Goal: Information Seeking & Learning: Learn about a topic

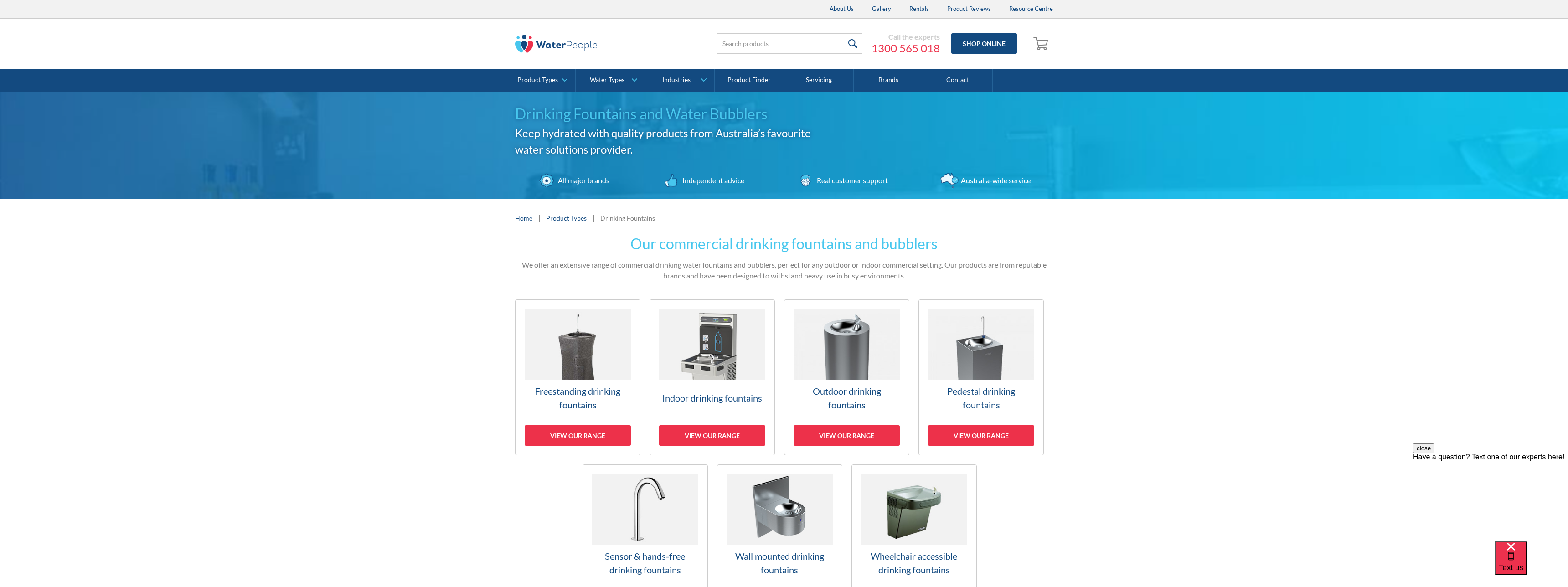
scroll to position [152, 0]
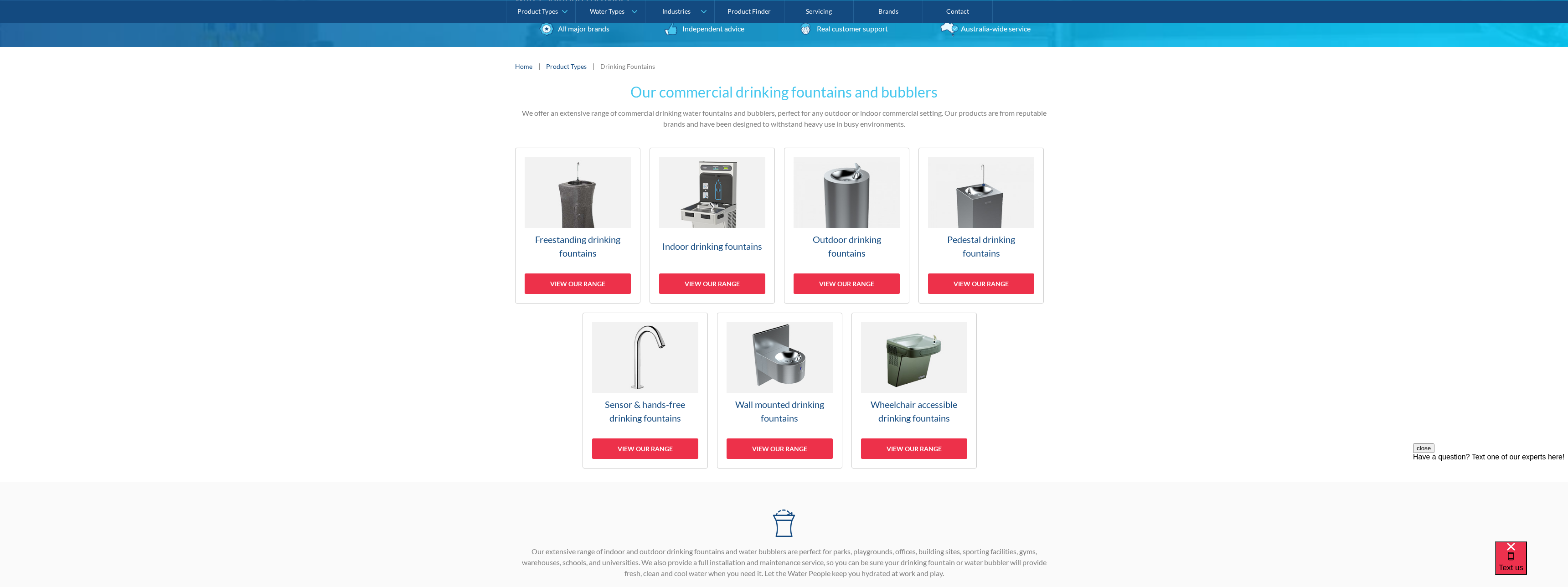
click at [404, 239] on div "Our commercial drinking fountains and bubblers We offer an extensive range of c…" at bounding box center [784, 284] width 1568 height 397
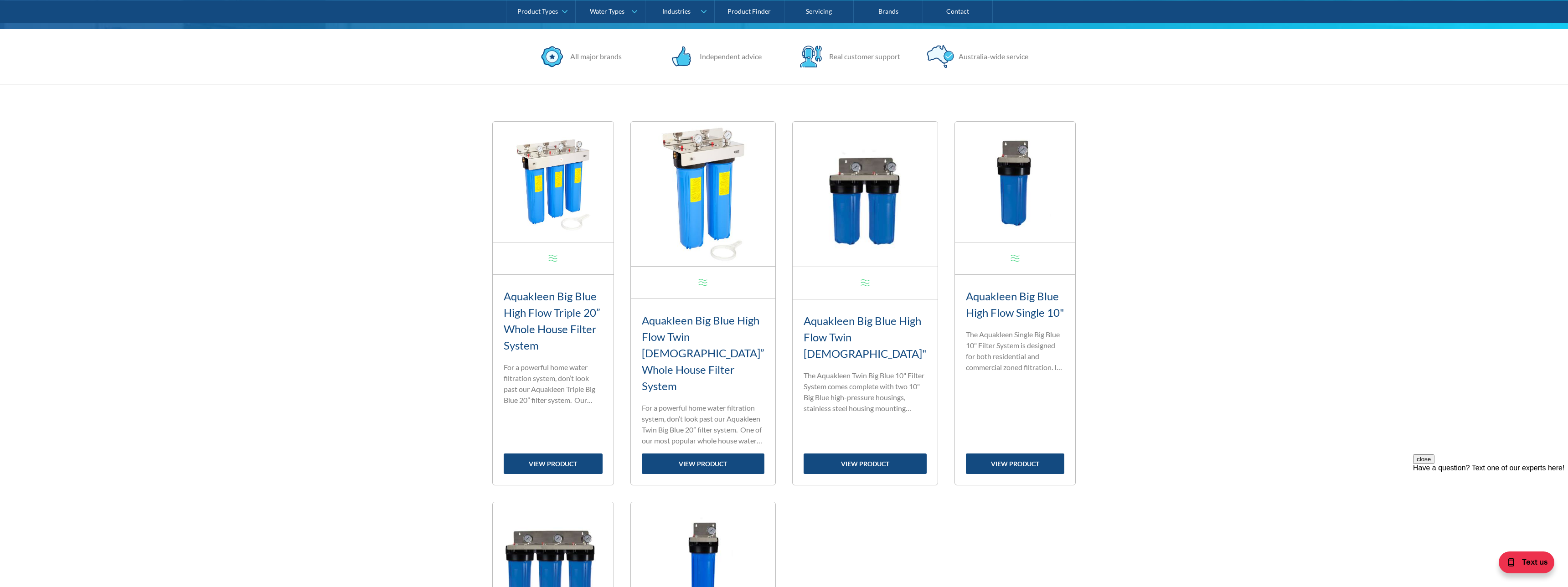
scroll to position [344, 0]
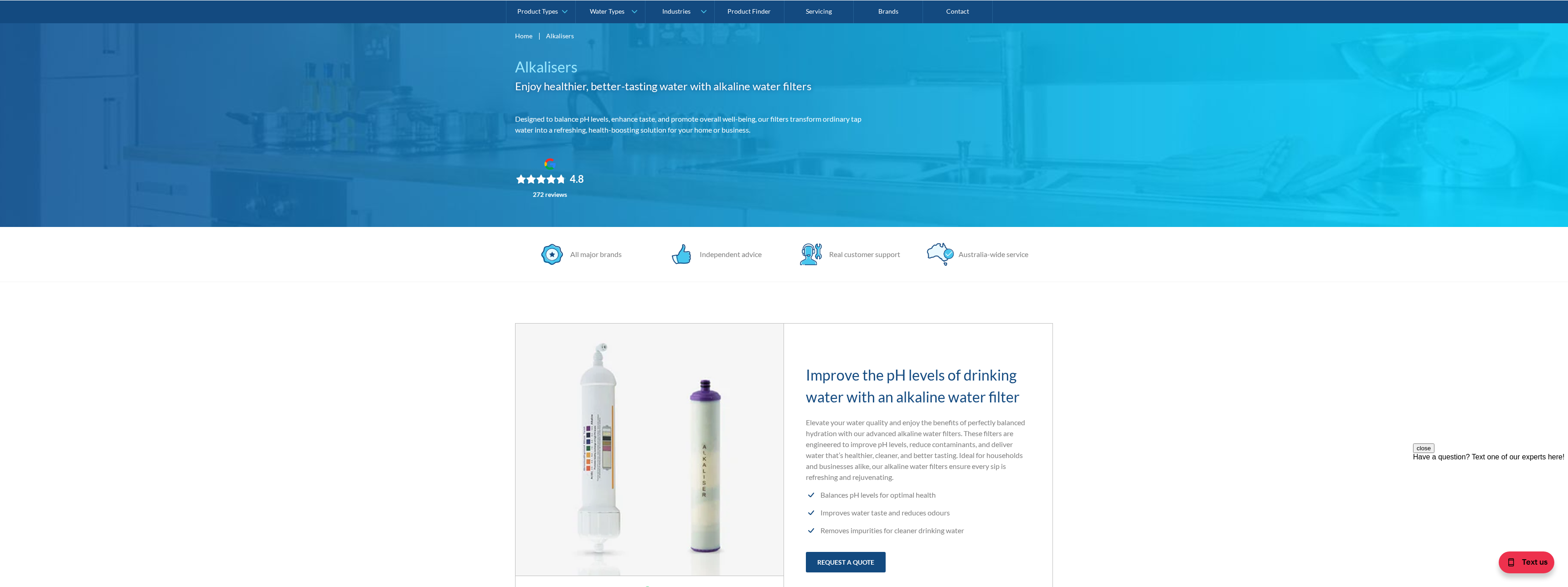
scroll to position [130, 0]
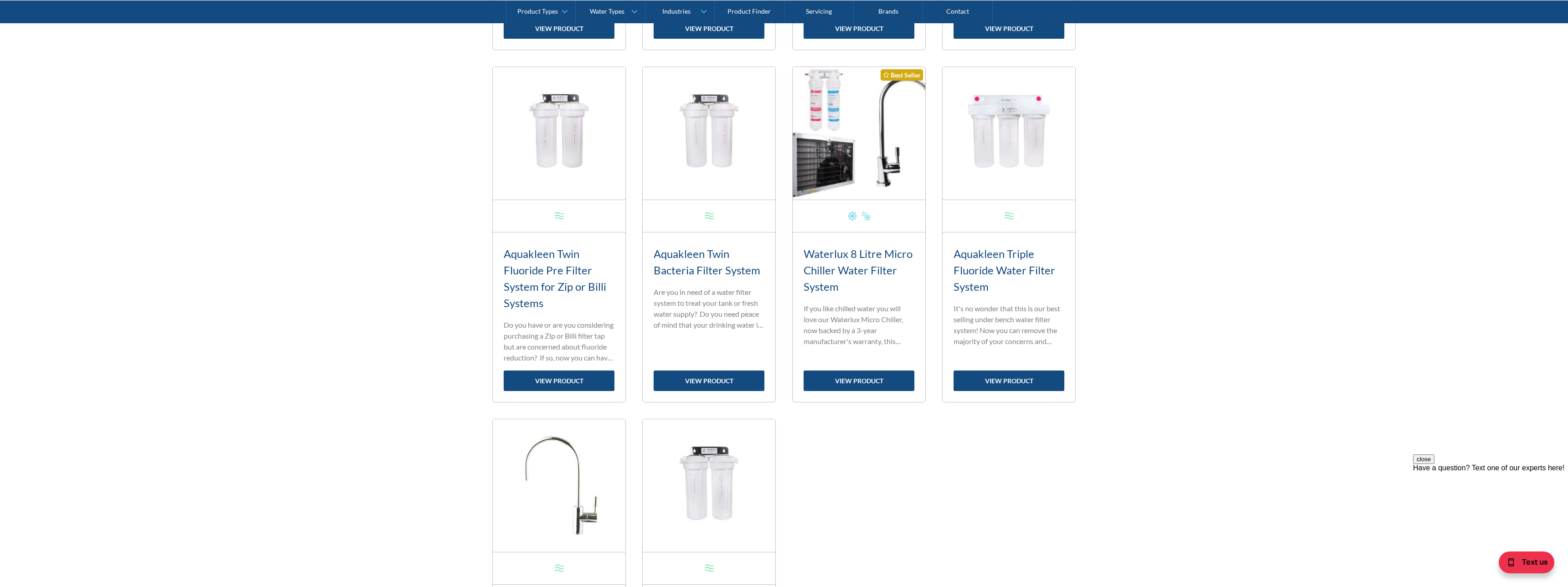
scroll to position [748, 0]
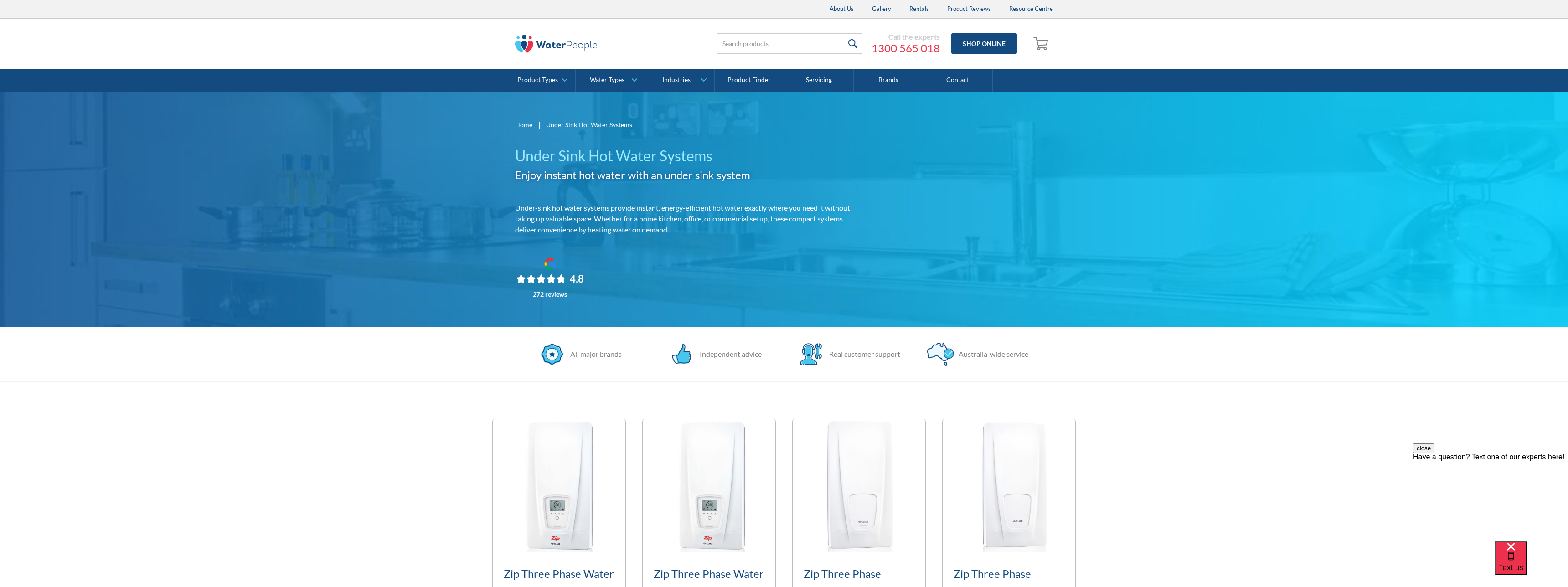
scroll to position [152, 0]
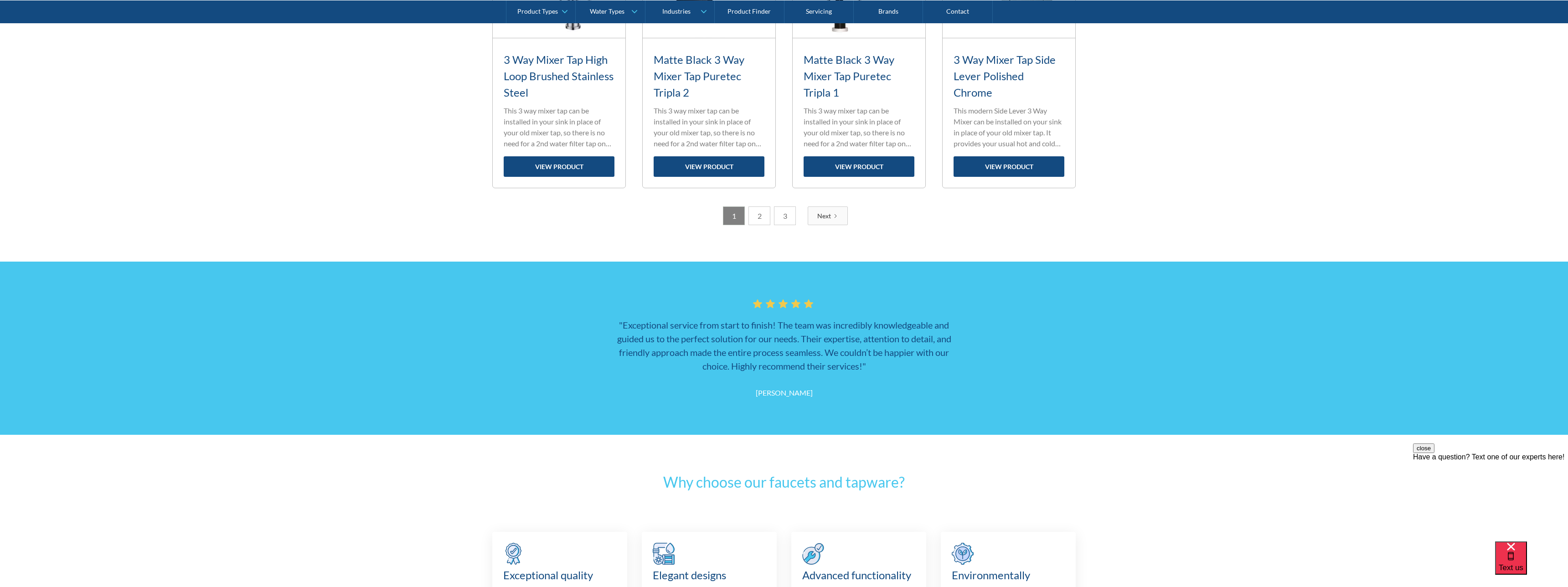
scroll to position [1196, 0]
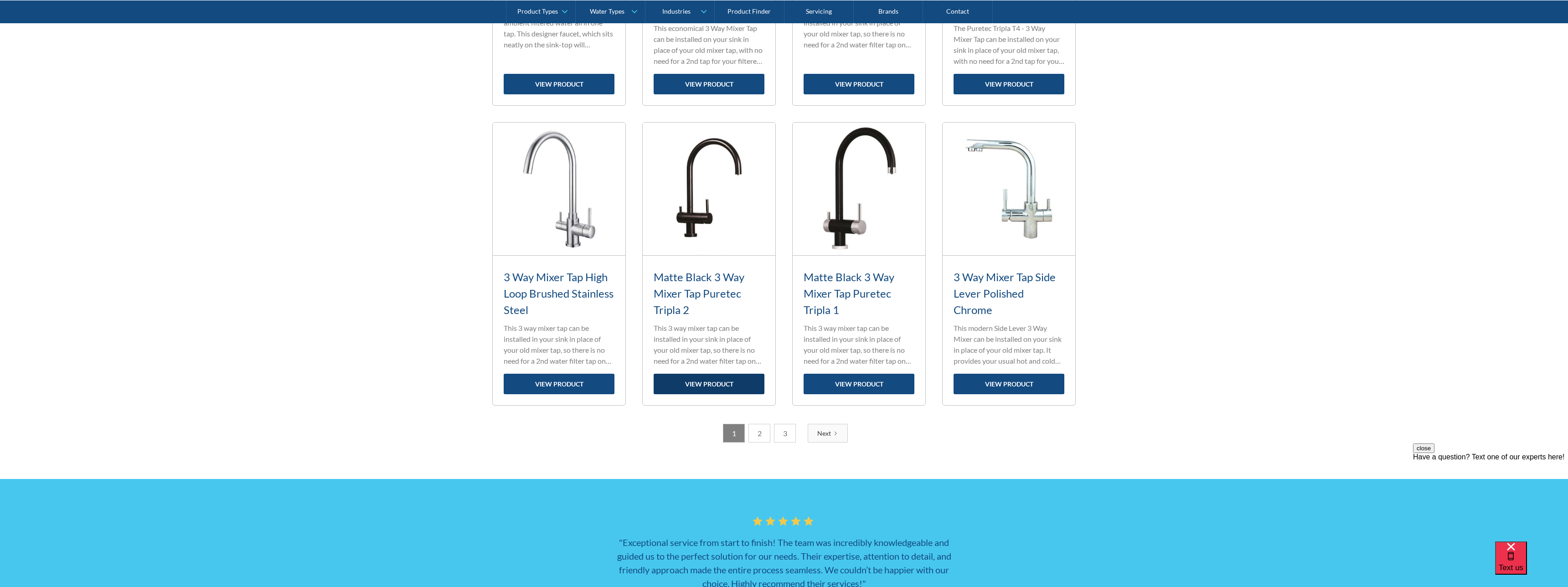
click at [722, 381] on link "view product" at bounding box center [709, 384] width 111 height 20
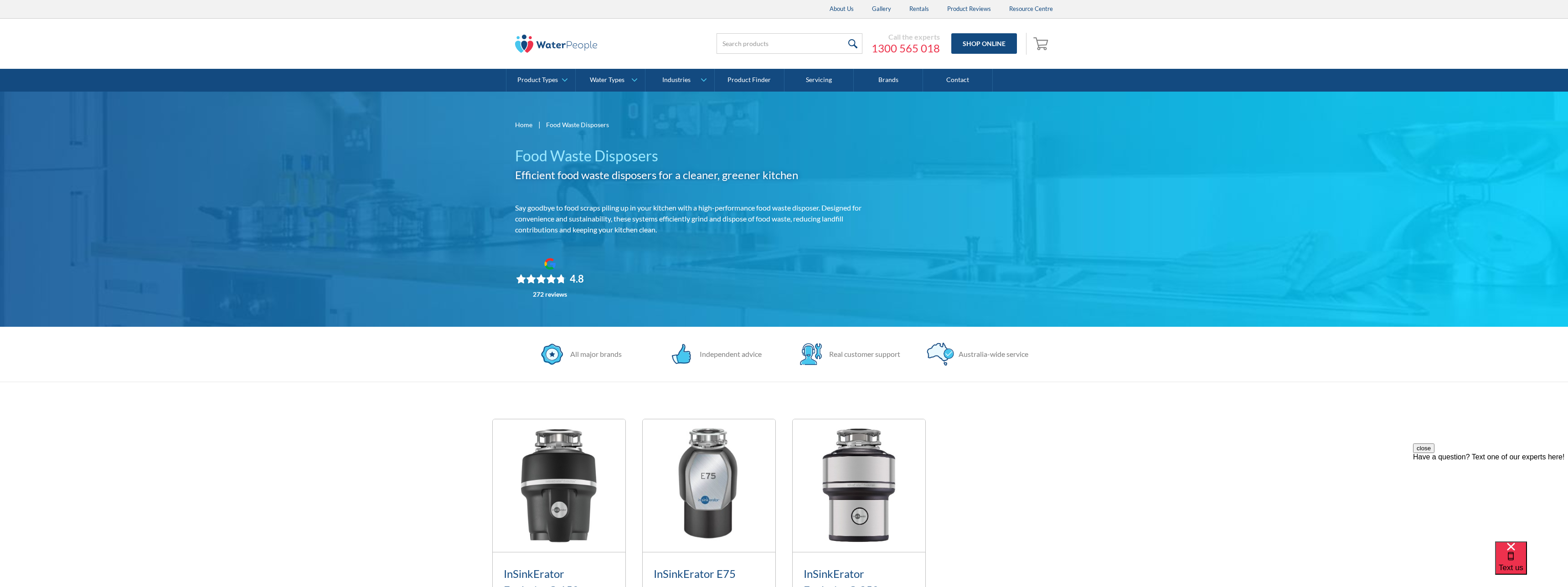
scroll to position [152, 0]
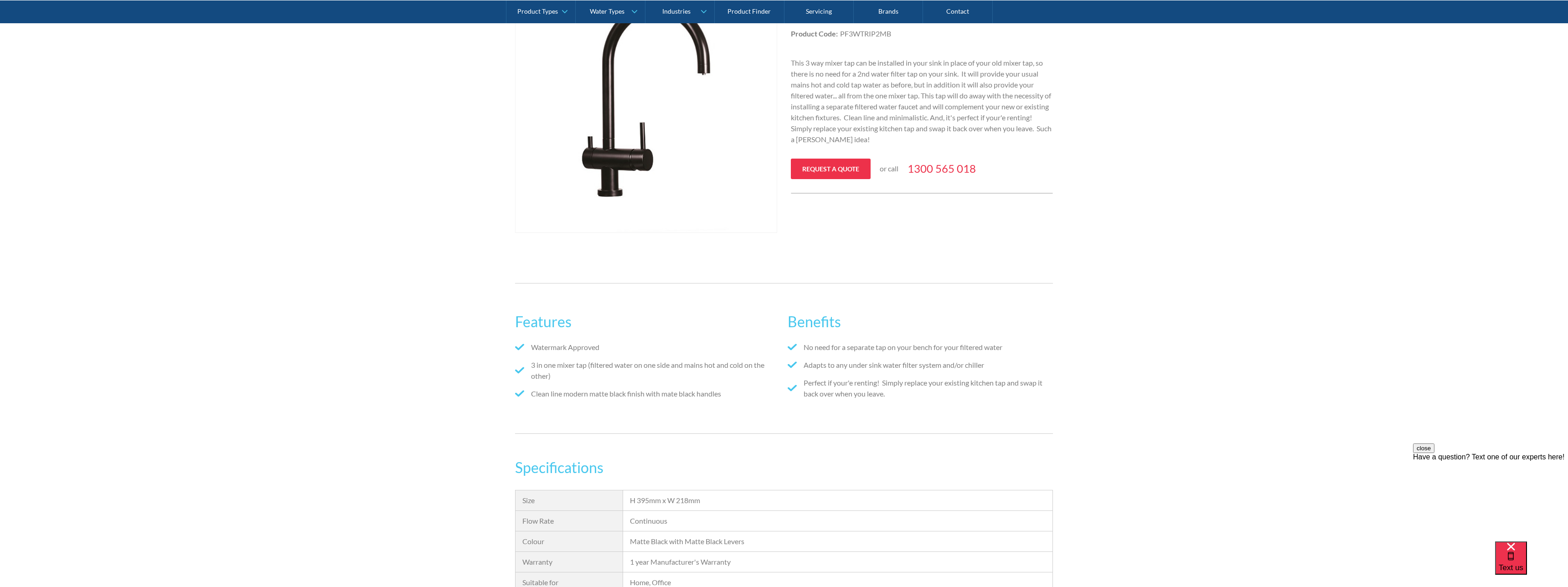
scroll to position [367, 0]
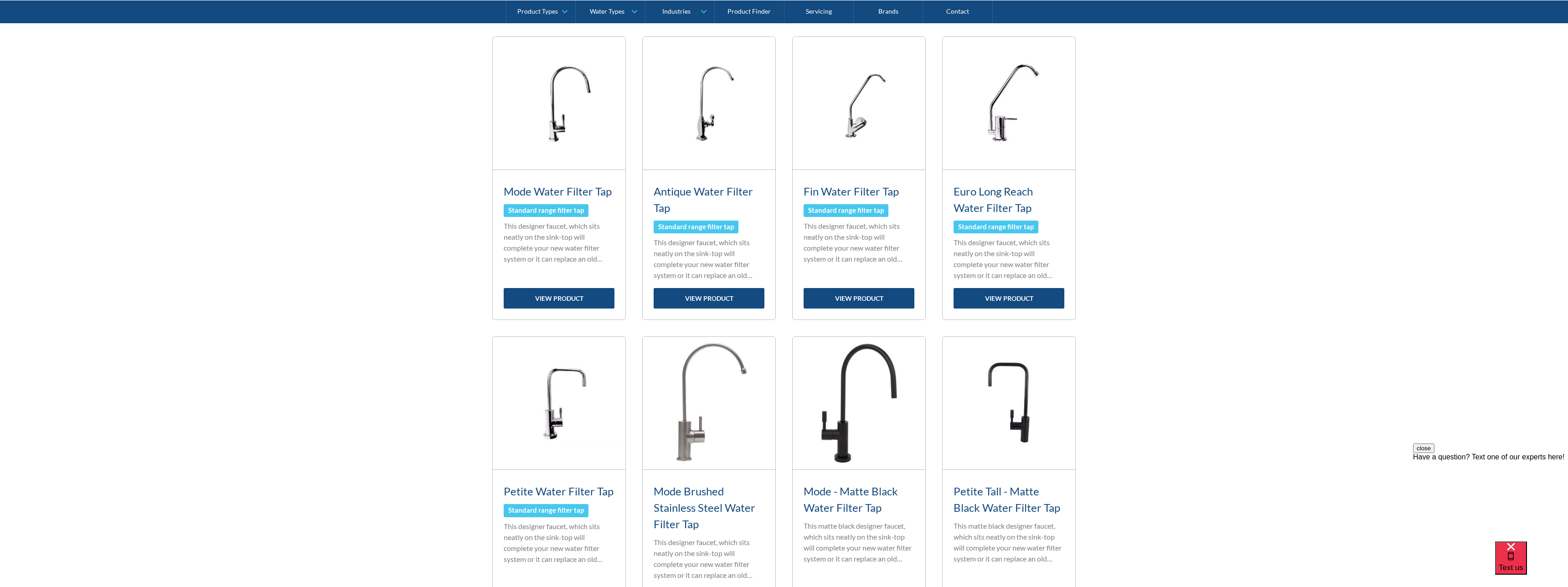
scroll to position [535, 0]
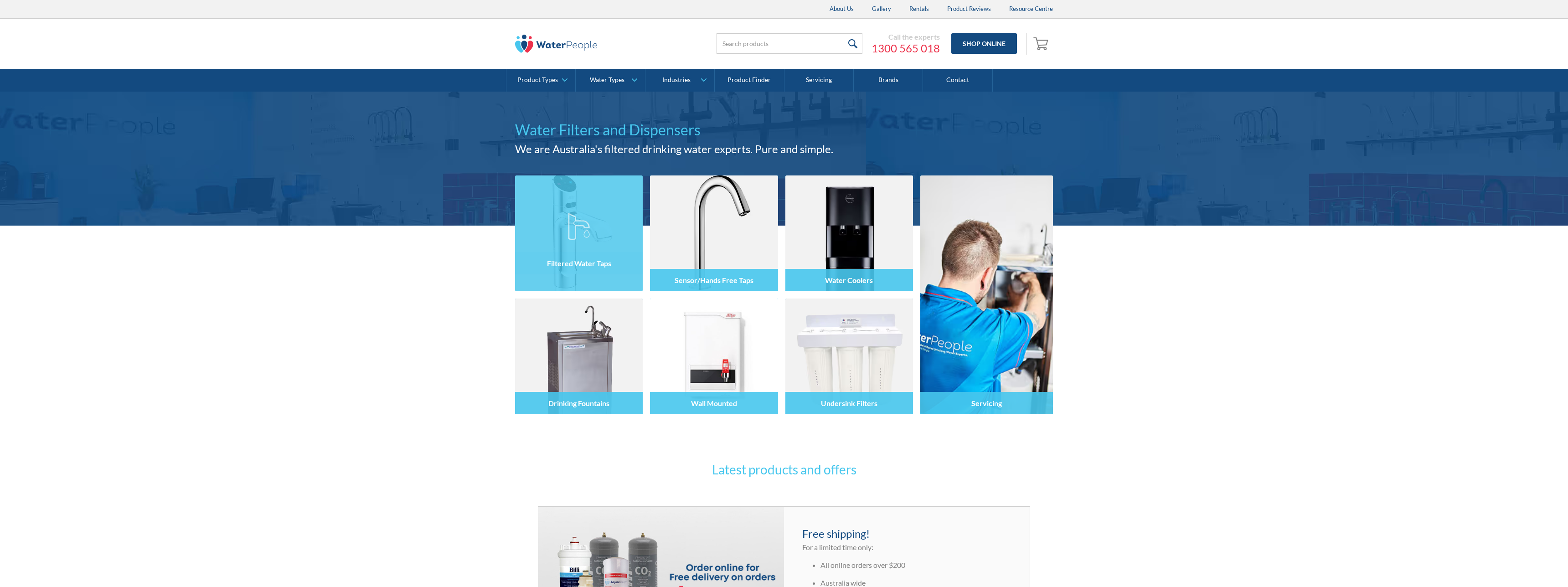
click at [387, 293] on div "Filtered Water Taps Sensor/Hands Free Taps Water Coolers Drinking Fountains Wal…" at bounding box center [784, 344] width 1568 height 239
